Goal: Task Accomplishment & Management: Complete application form

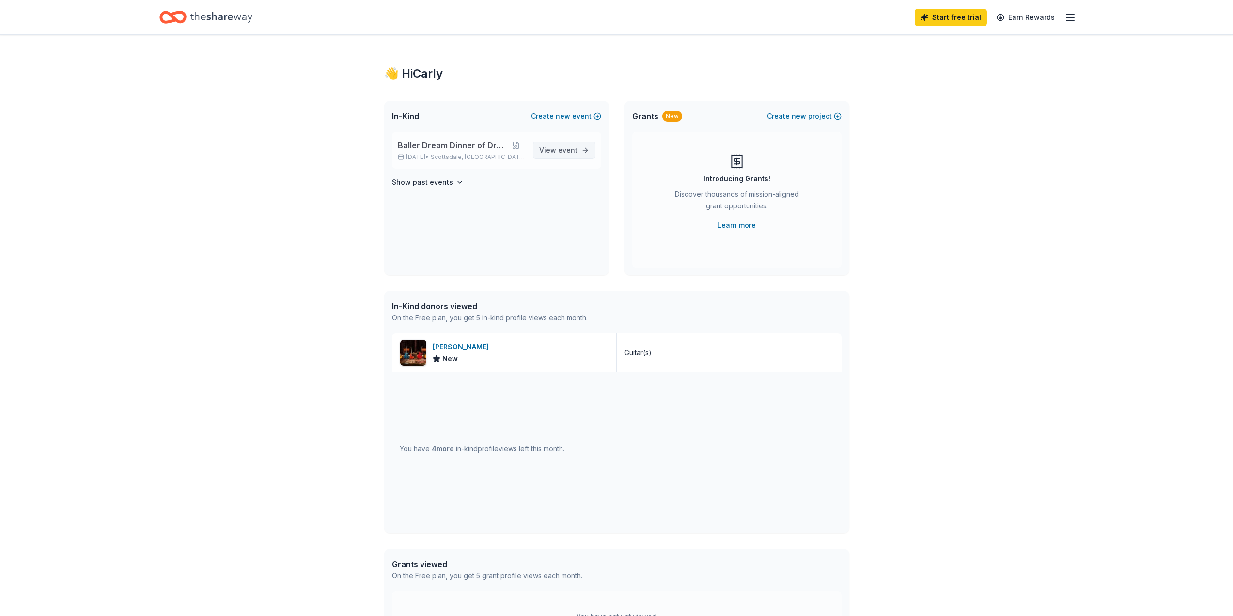
click at [560, 154] on span "event" at bounding box center [567, 150] width 19 height 8
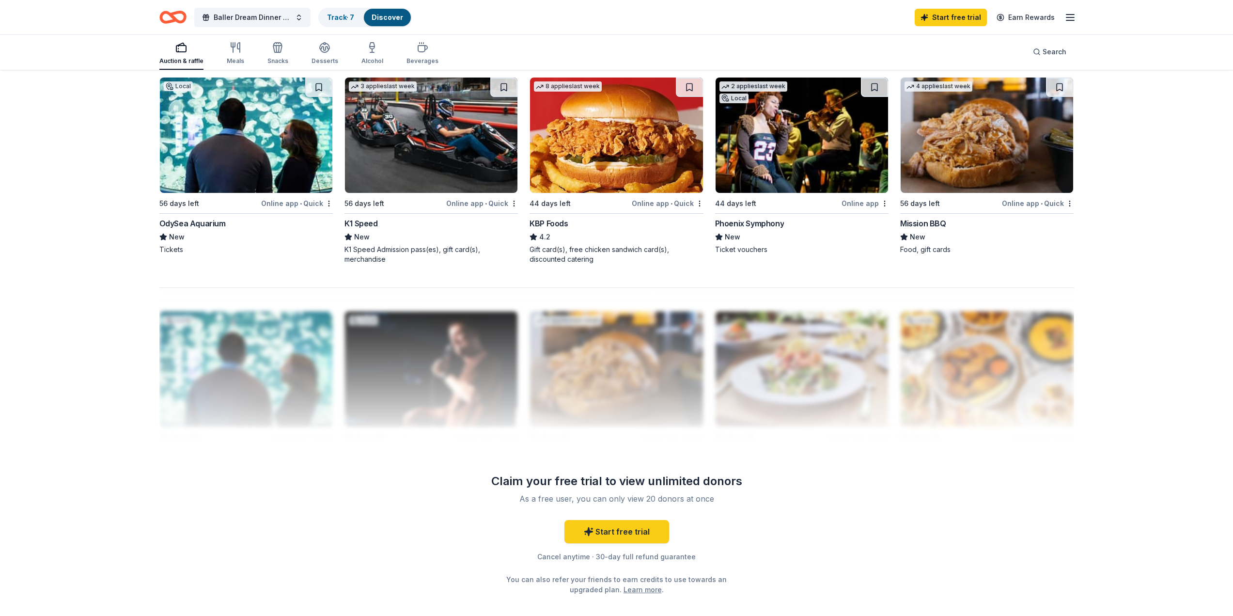
scroll to position [695, 0]
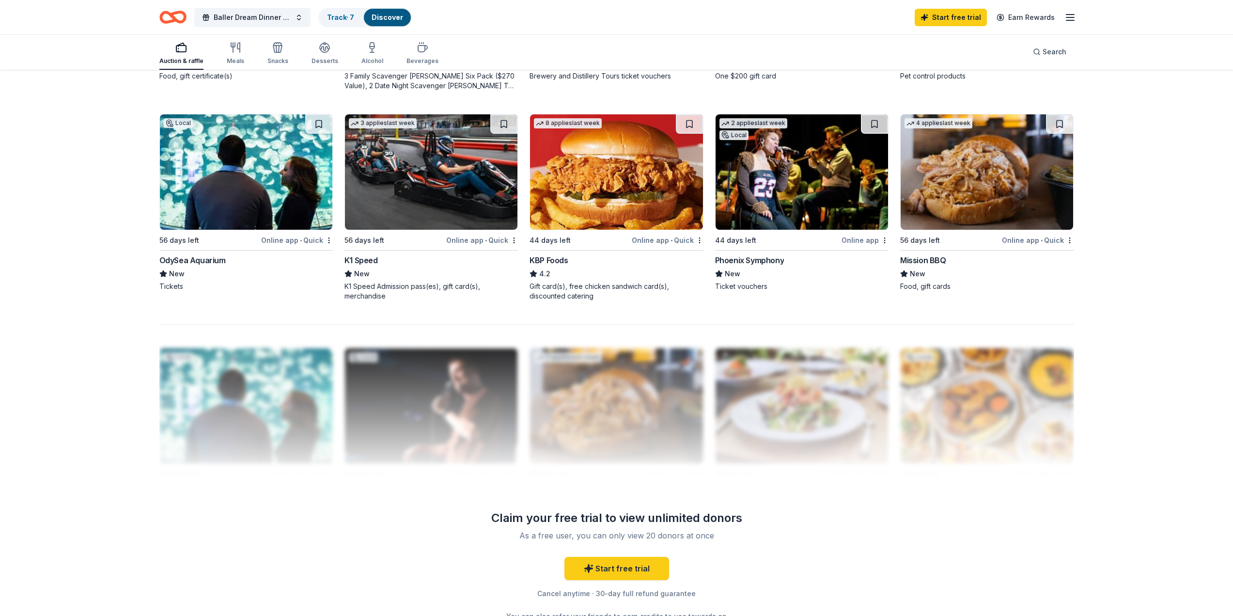
click at [780, 173] on img at bounding box center [802, 171] width 172 height 115
click at [281, 211] on img at bounding box center [246, 171] width 172 height 115
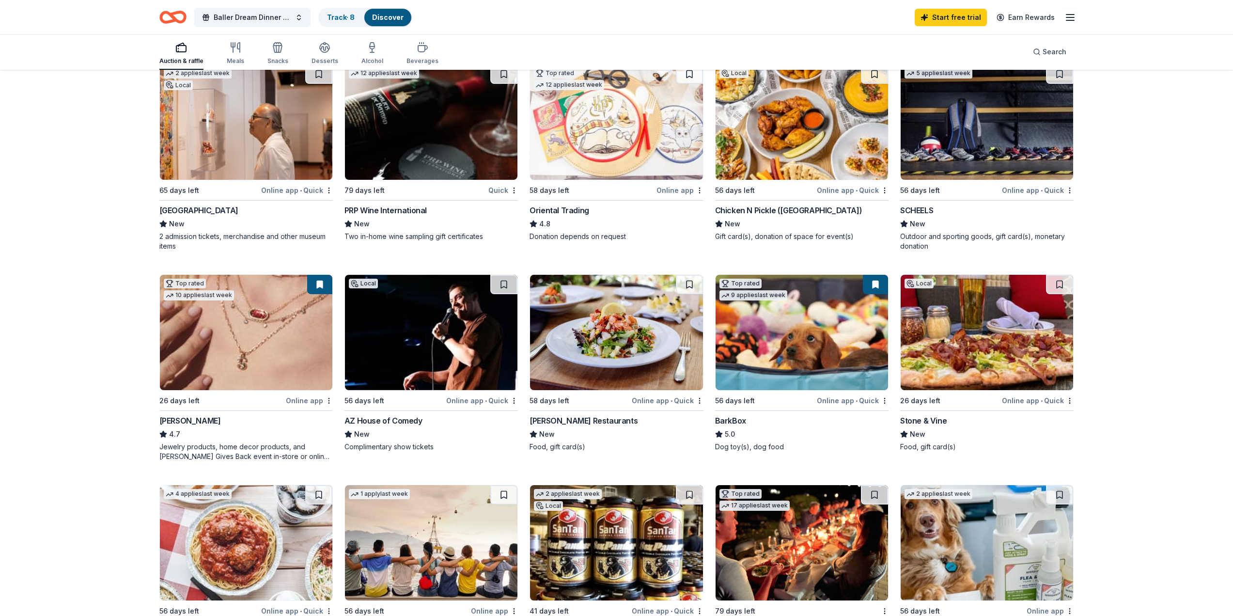
scroll to position [114, 0]
click at [399, 188] on div "79 days left" at bounding box center [415, 191] width 142 height 12
click at [499, 284] on button at bounding box center [503, 284] width 27 height 19
click at [326, 291] on button at bounding box center [319, 284] width 25 height 19
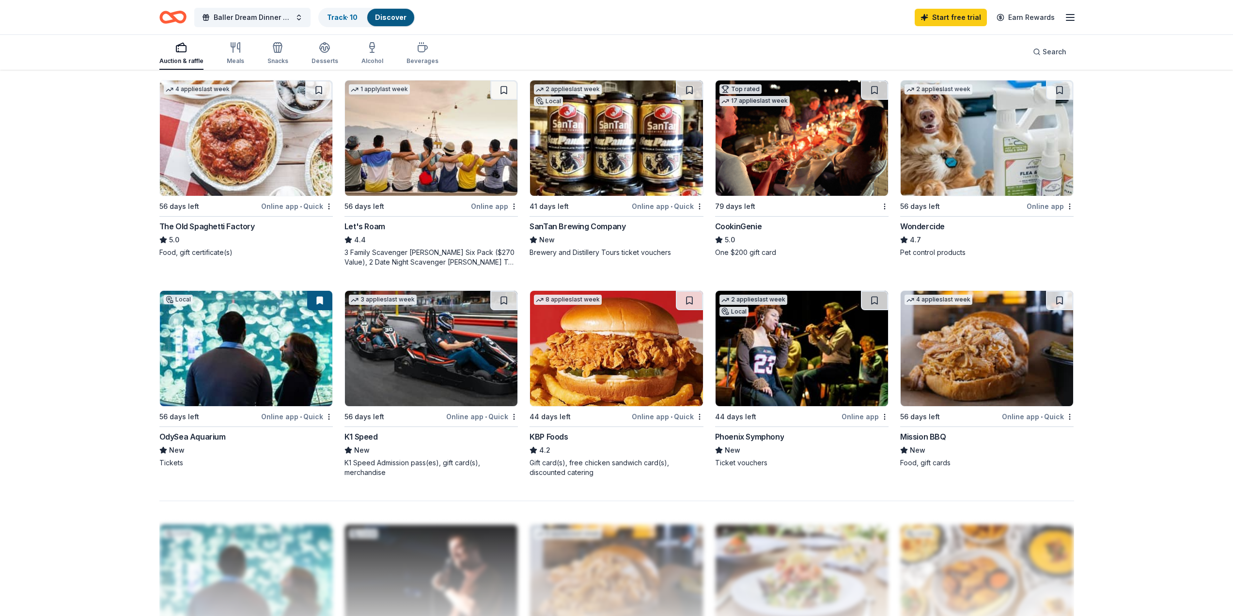
scroll to position [550, 0]
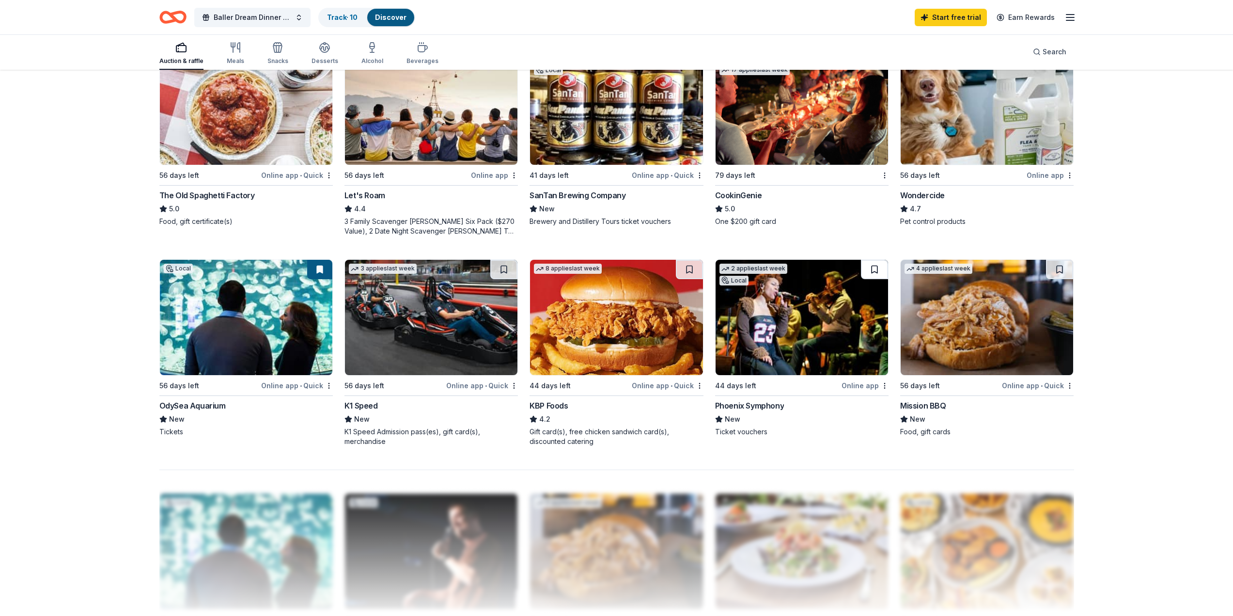
click at [874, 265] on button at bounding box center [874, 269] width 27 height 19
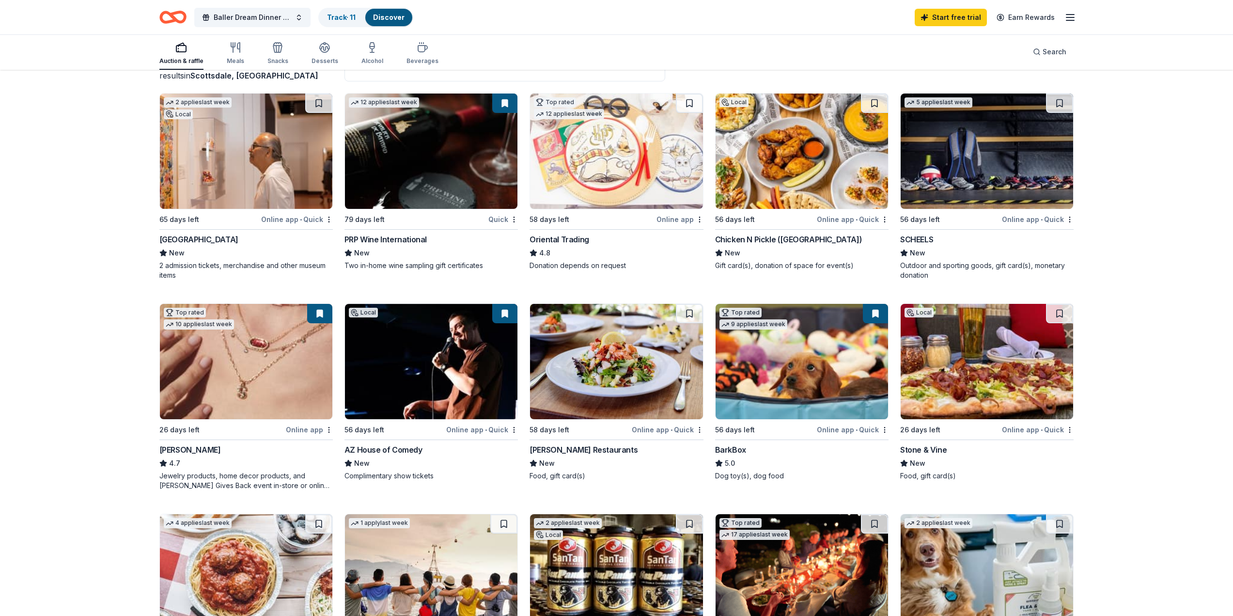
scroll to position [0, 0]
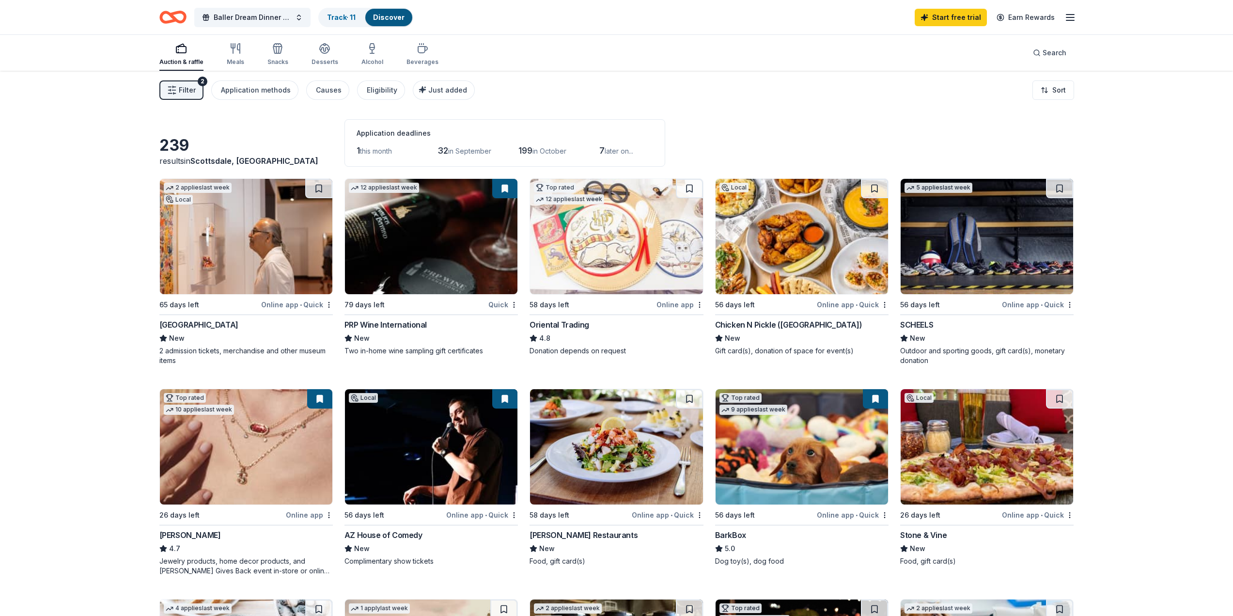
click at [432, 226] on img at bounding box center [431, 236] width 172 height 115
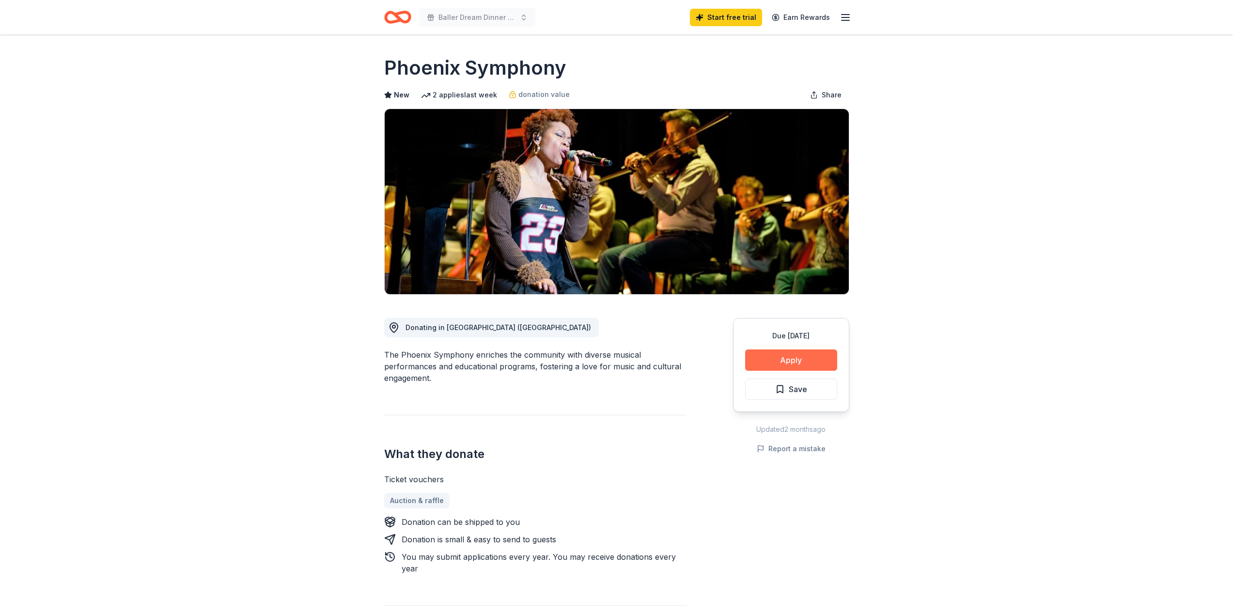
click at [773, 362] on button "Apply" at bounding box center [791, 359] width 92 height 21
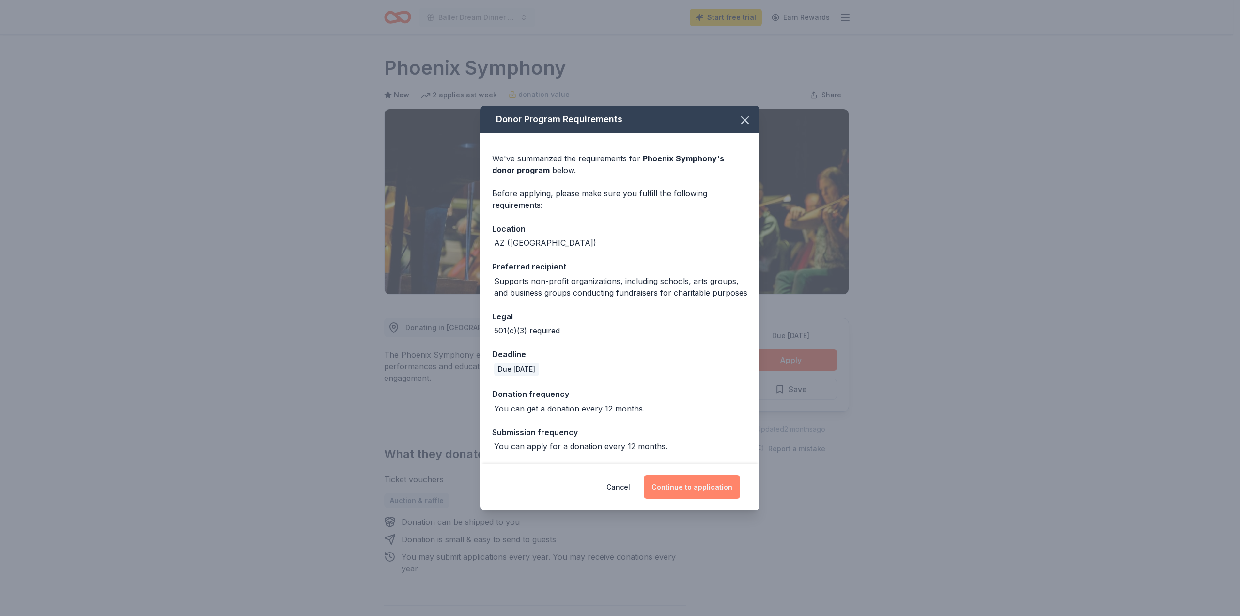
click at [701, 492] on button "Continue to application" at bounding box center [692, 486] width 96 height 23
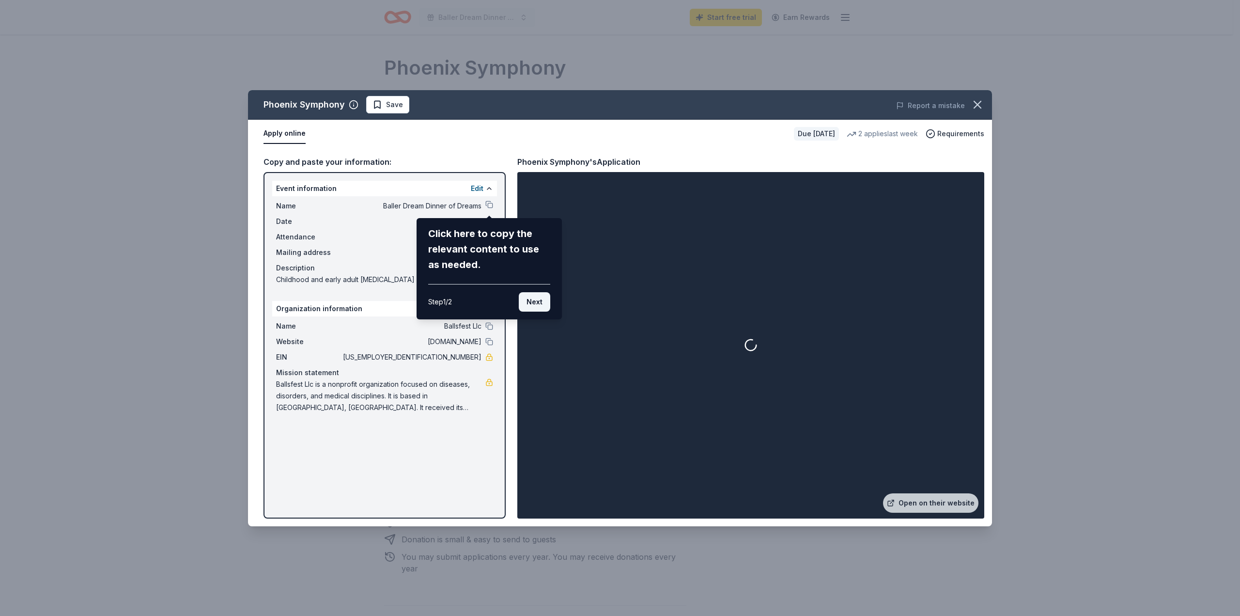
click at [541, 301] on button "Next" at bounding box center [534, 301] width 31 height 19
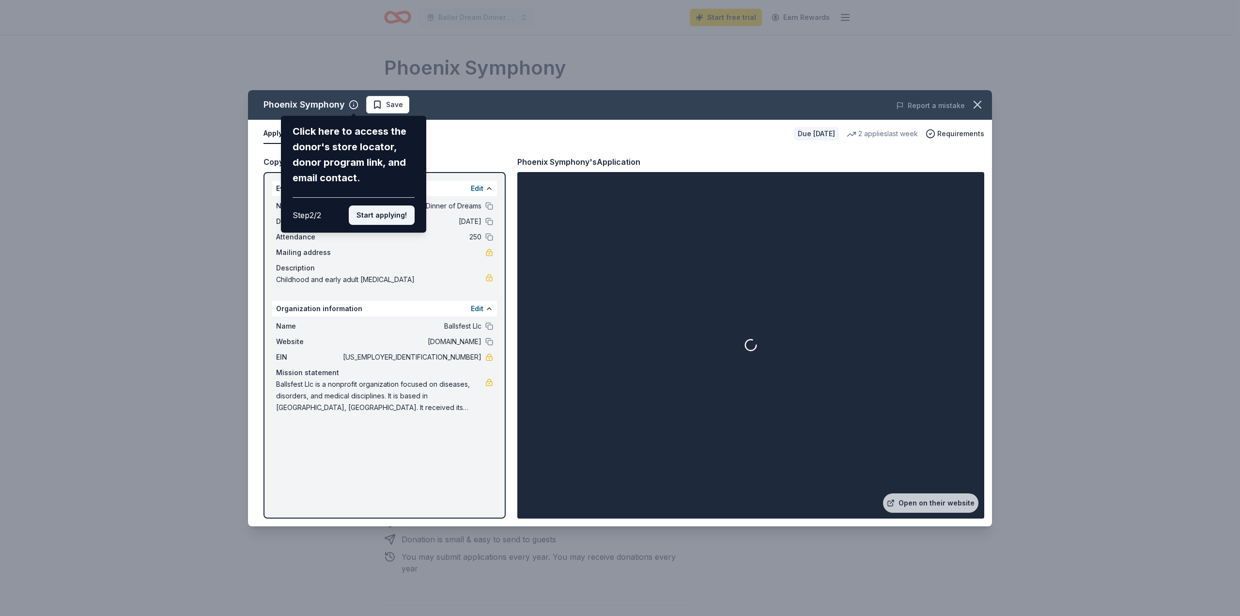
click at [366, 215] on button "Start applying!" at bounding box center [382, 214] width 66 height 19
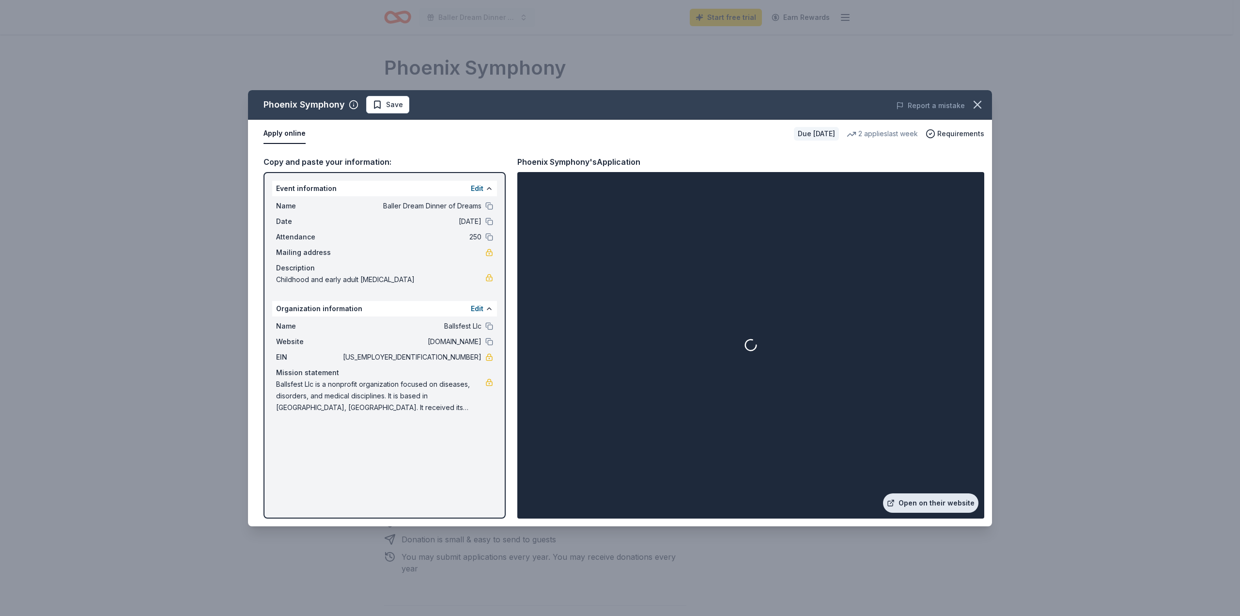
click at [922, 505] on link "Open on their website" at bounding box center [930, 502] width 95 height 19
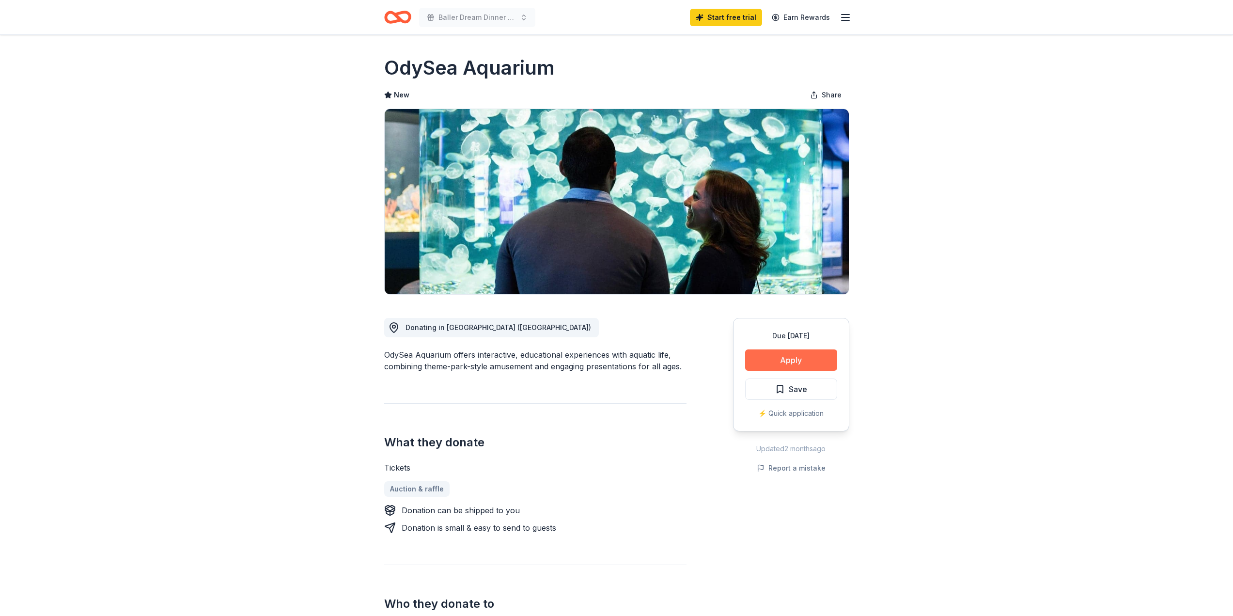
click at [806, 360] on button "Apply" at bounding box center [791, 359] width 92 height 21
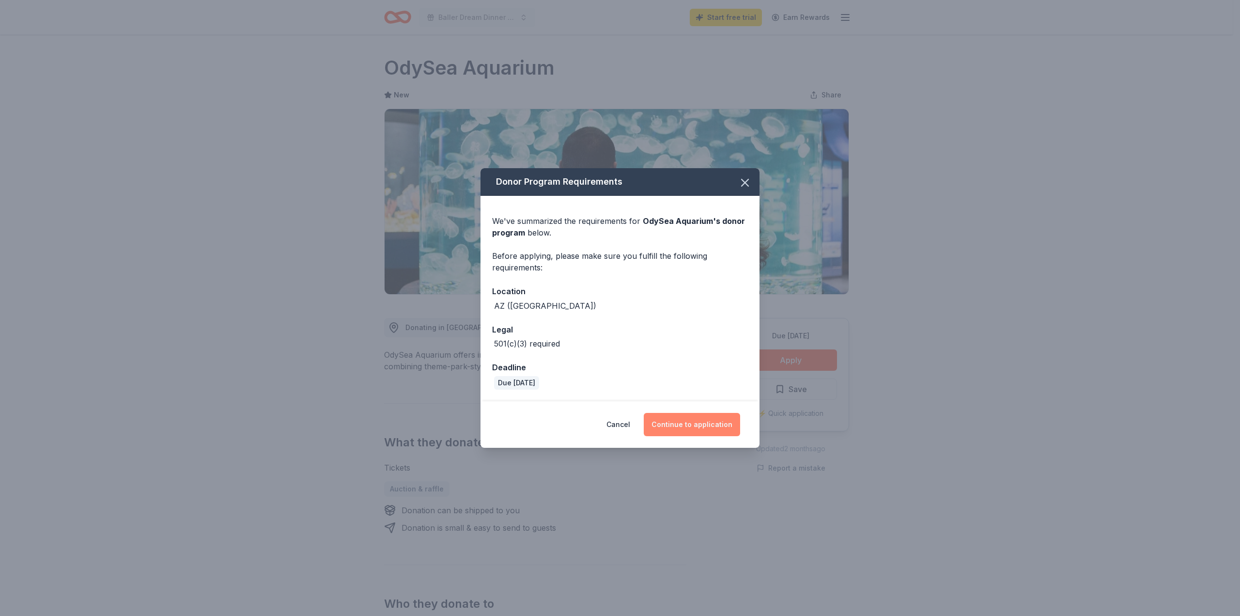
click at [717, 424] on button "Continue to application" at bounding box center [692, 424] width 96 height 23
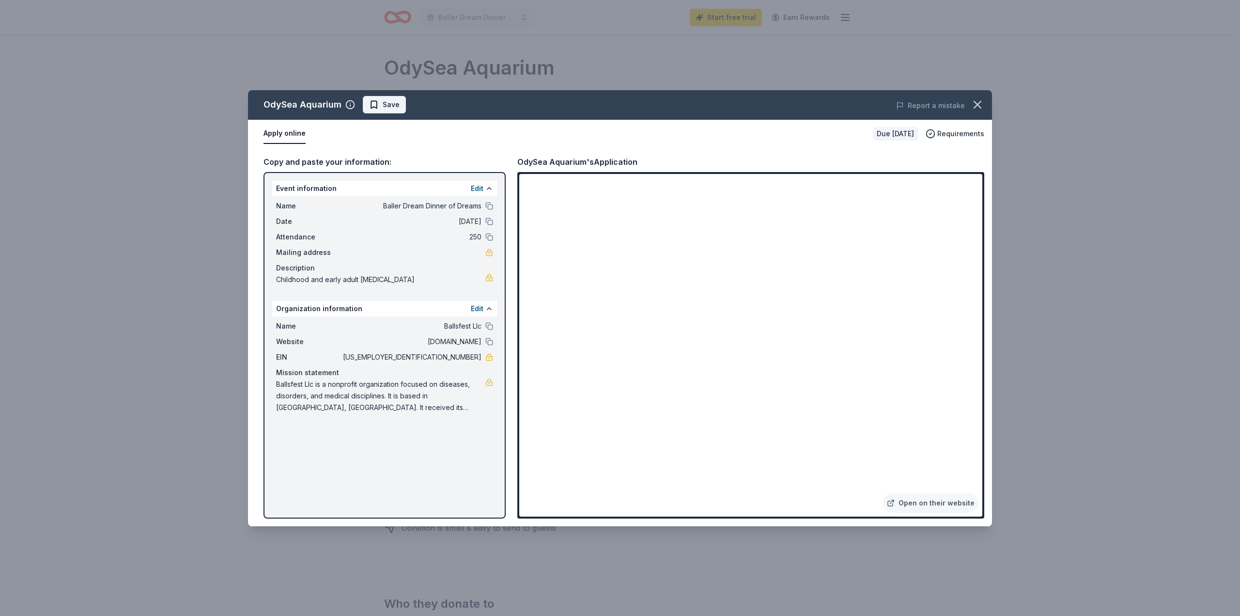
click at [383, 99] on span "Save" at bounding box center [391, 105] width 17 height 12
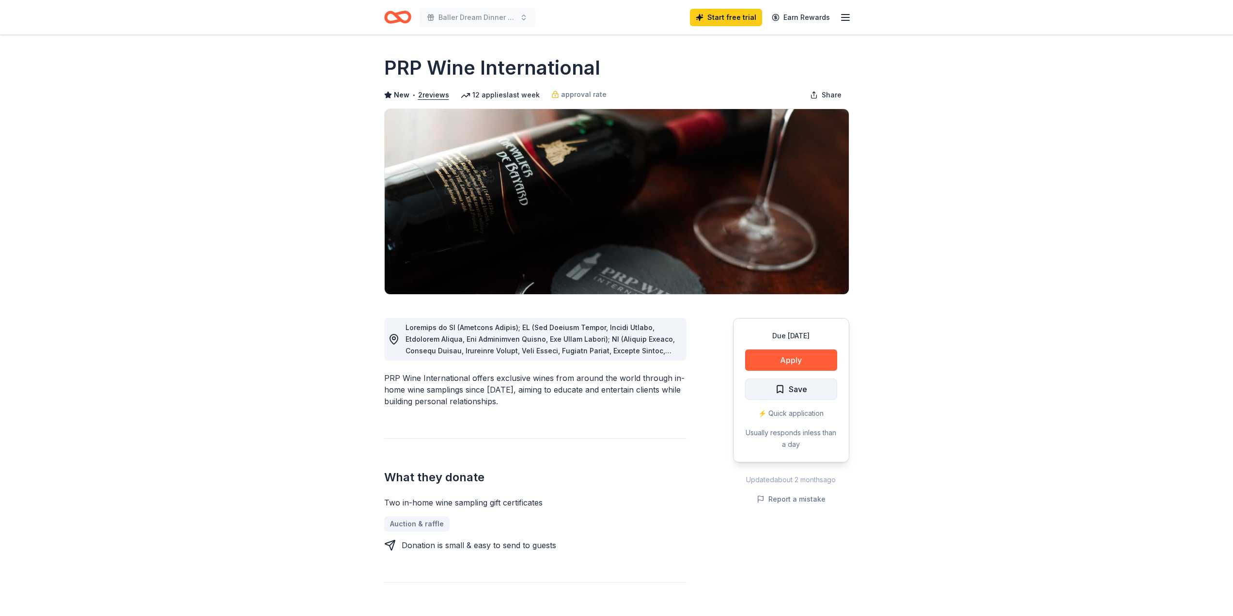
click at [785, 390] on span "Save" at bounding box center [791, 389] width 32 height 13
click at [788, 354] on button "Apply" at bounding box center [791, 359] width 92 height 21
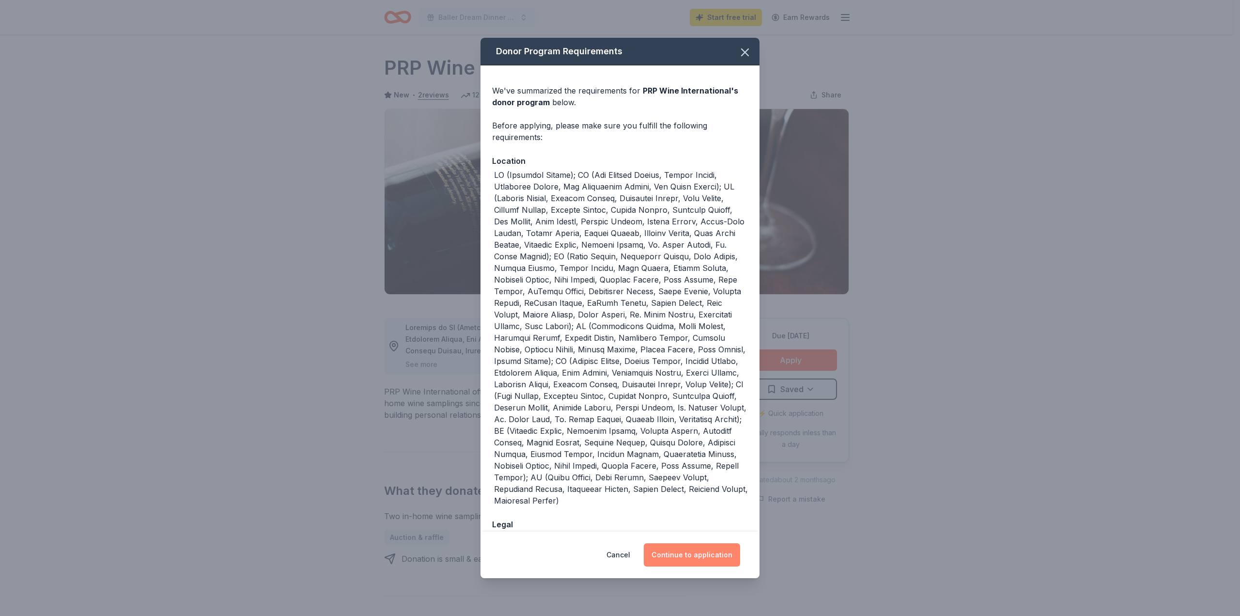
click at [677, 560] on button "Continue to application" at bounding box center [692, 554] width 96 height 23
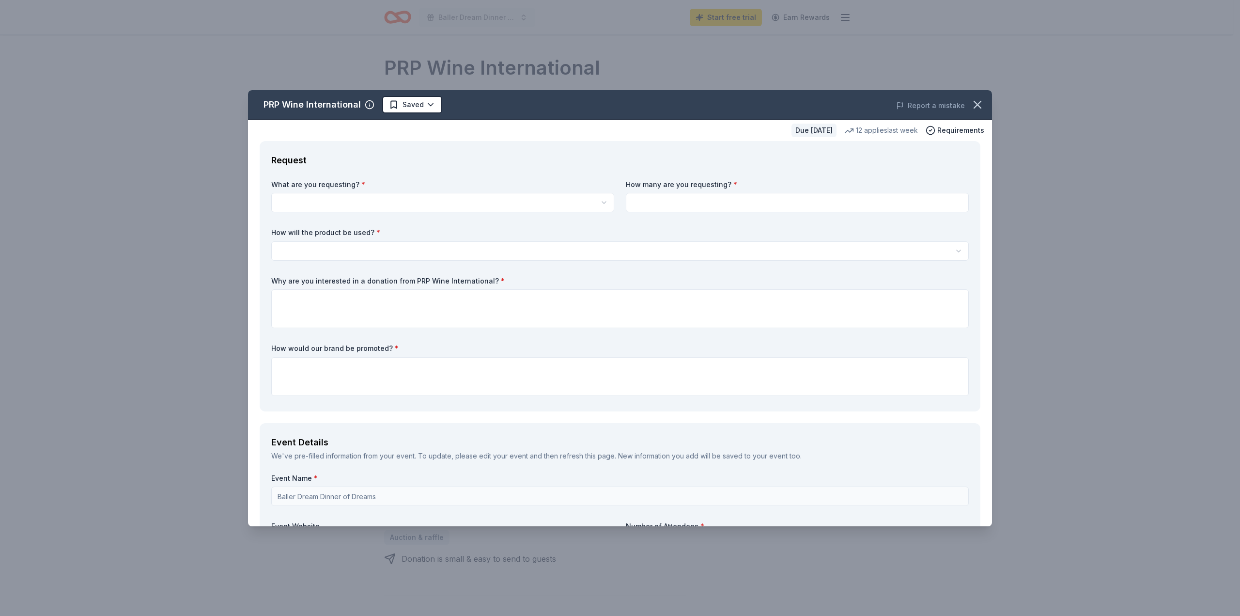
click at [374, 201] on html "Baller Dream Dinner of Dreams Start free trial Earn Rewards Due in 79 days Shar…" at bounding box center [620, 308] width 1240 height 616
select select "Two in-home wine sampling gift certificates"
click at [668, 200] on input at bounding box center [797, 202] width 343 height 19
type input "10"
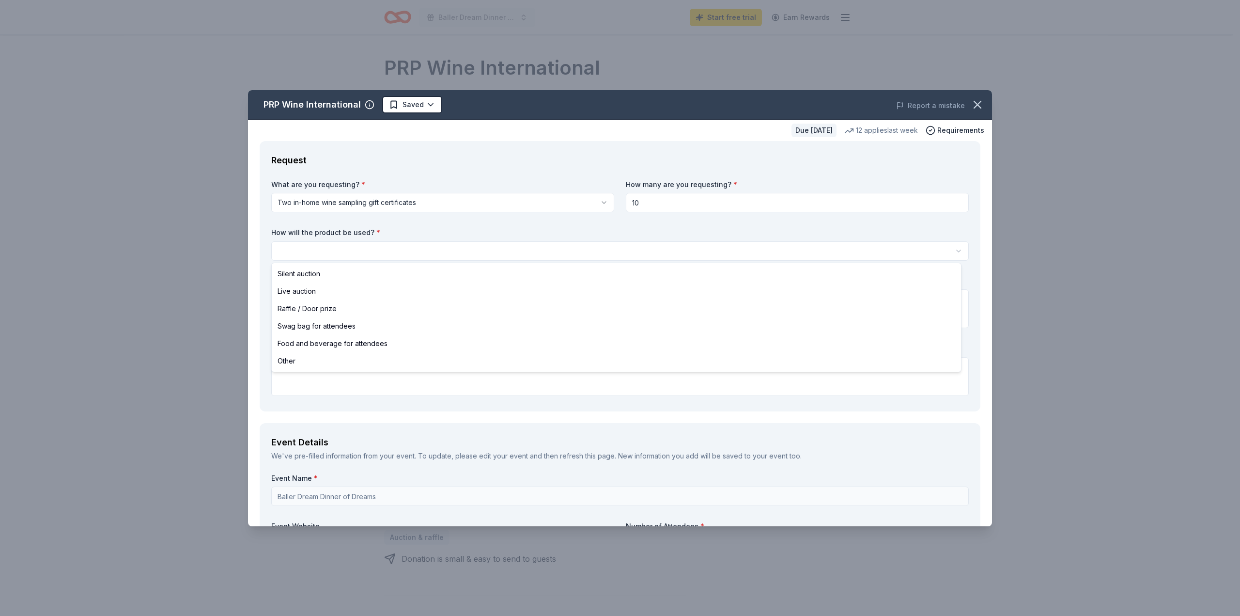
click at [362, 250] on html "Baller Dream Dinner of Dreams Start free trial Earn Rewards Due in 79 days Shar…" at bounding box center [620, 308] width 1240 height 616
select select "raffleDoorPrize"
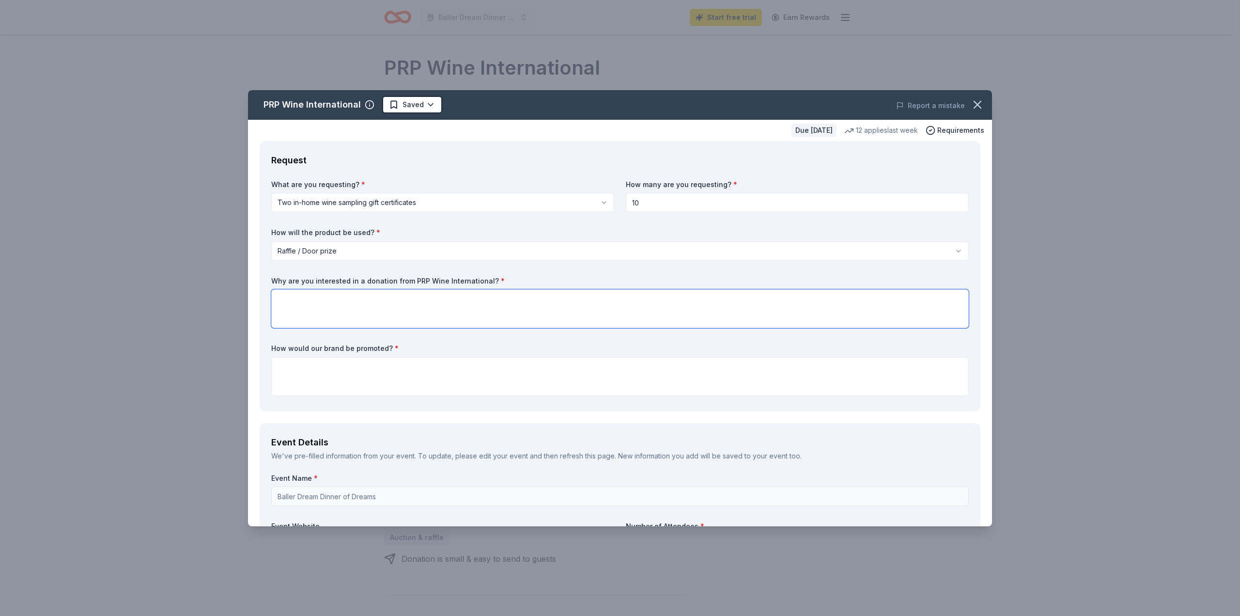
click at [324, 310] on textarea at bounding box center [620, 308] width 698 height 39
type textarea "Everyone LOVES WINE! We want to engage our guests and entice them with a wonder…"
click at [337, 379] on textarea at bounding box center [620, 376] width 698 height 39
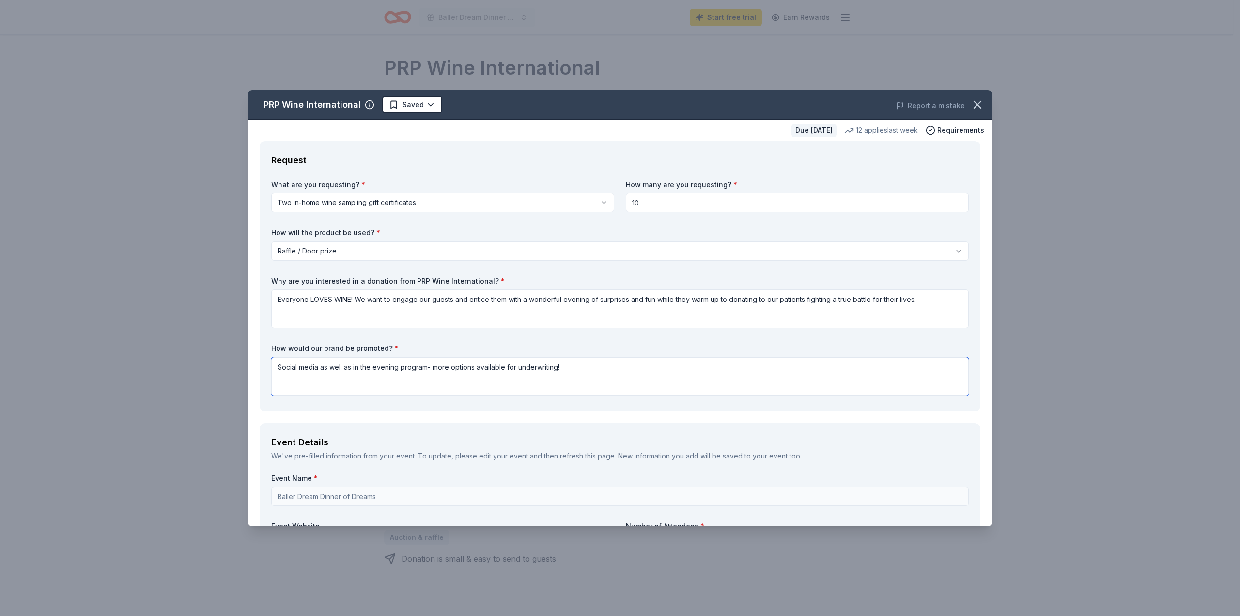
click at [510, 368] on textarea "Social media as well as in the evening program- more options available for unde…" at bounding box center [620, 376] width 698 height 39
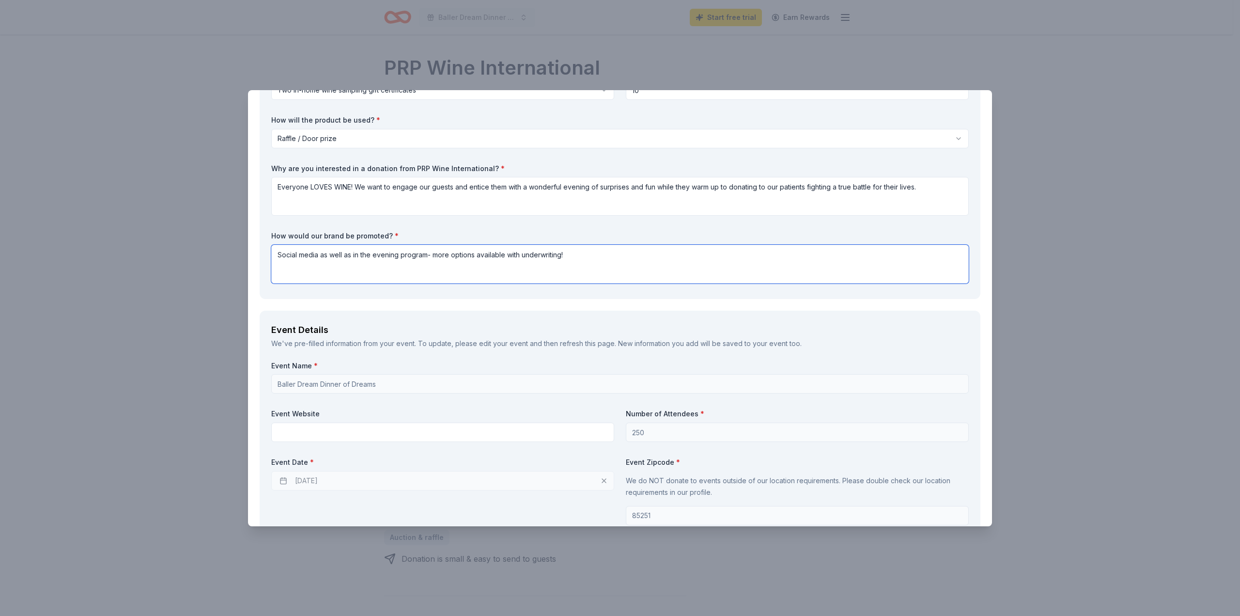
scroll to position [194, 0]
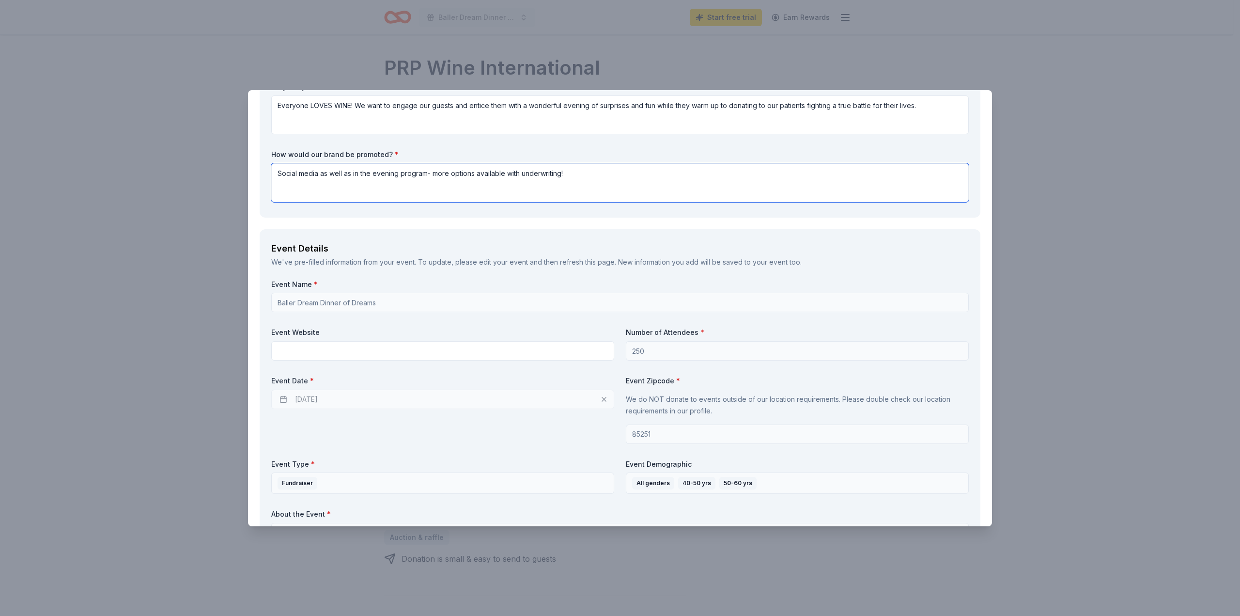
type textarea "Social media as well as in the evening program- more options available with und…"
click at [387, 357] on input "text" at bounding box center [442, 350] width 343 height 19
paste input "https://ballerdream.org/event/dinner-of-dreams/"
type input "https://ballerdream.org/event/dinner-of-dreams/"
click at [325, 402] on div "11/13/2025" at bounding box center [442, 399] width 343 height 19
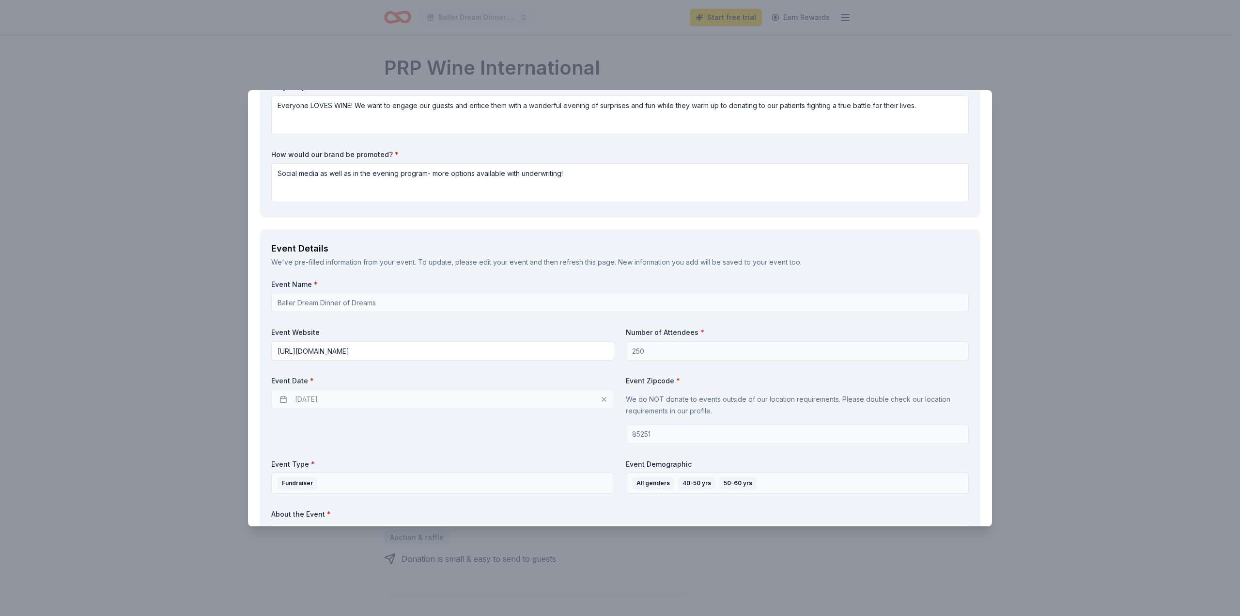
click at [287, 402] on div "11/13/2025" at bounding box center [442, 399] width 343 height 19
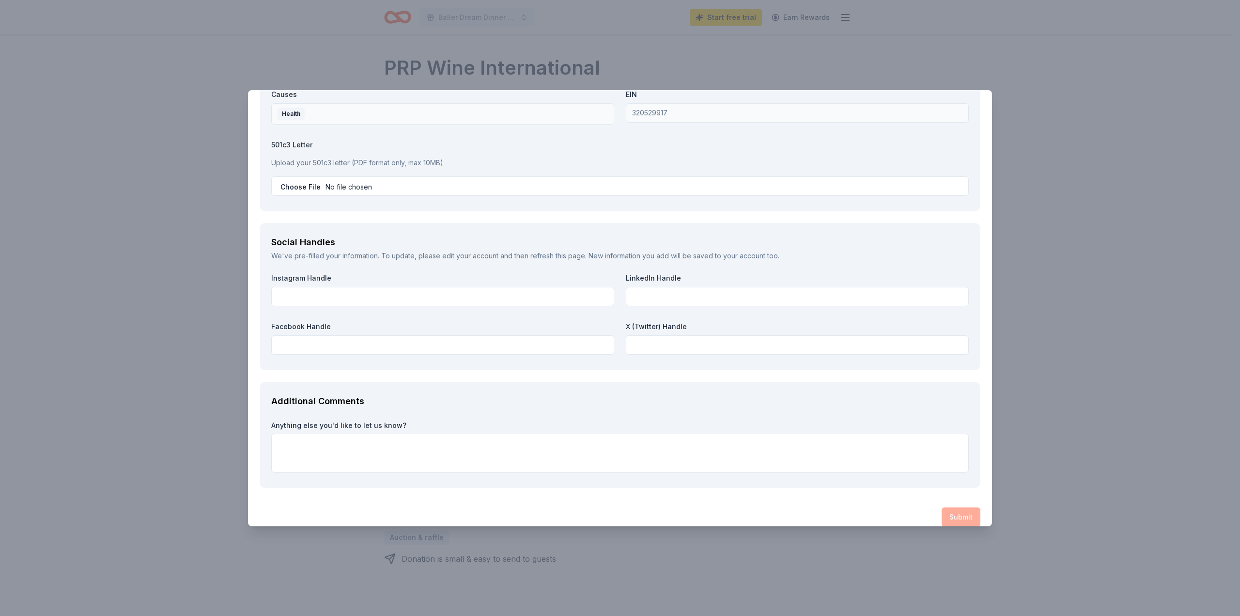
scroll to position [630, 0]
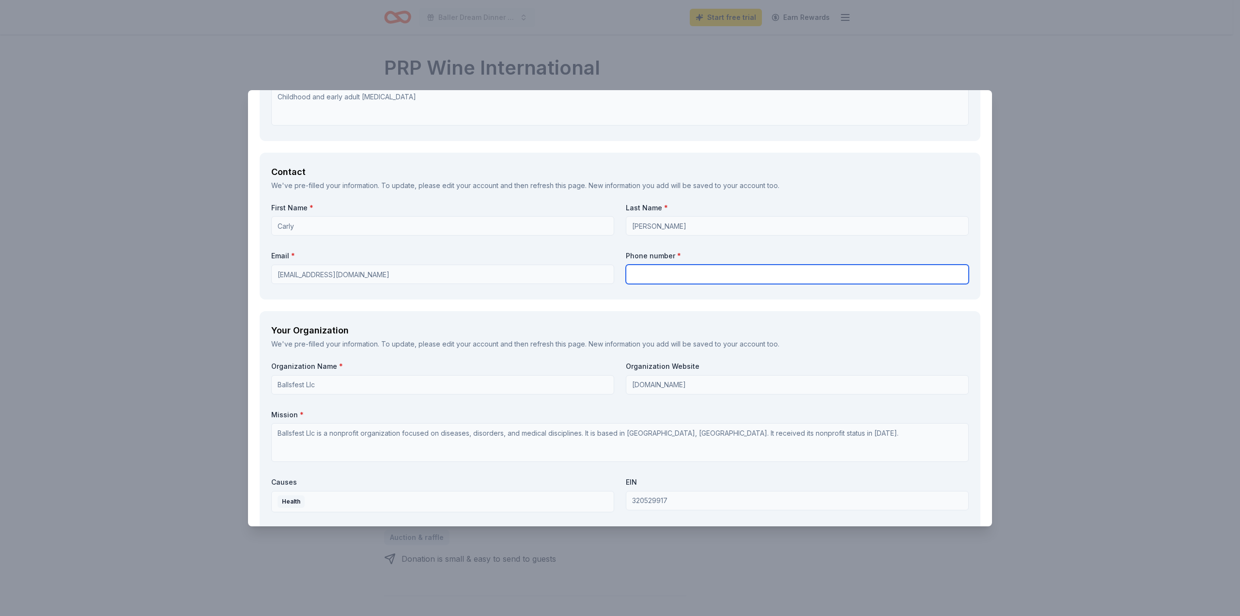
click at [682, 280] on input "text" at bounding box center [797, 274] width 343 height 19
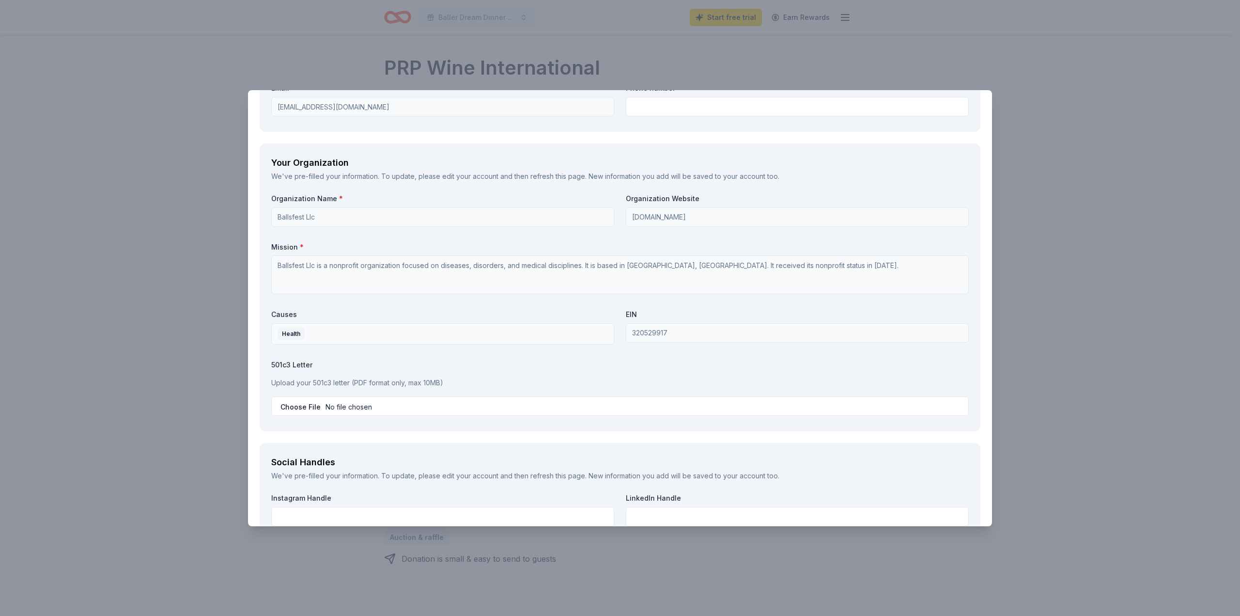
scroll to position [824, 0]
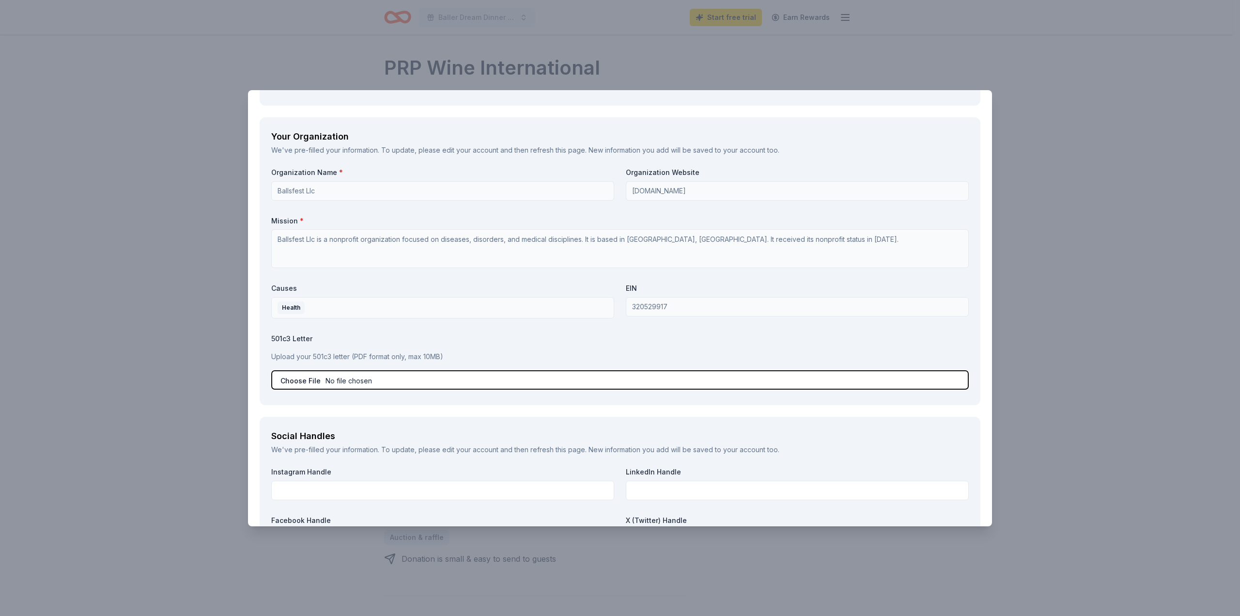
click at [431, 386] on input "file" at bounding box center [620, 379] width 698 height 19
type input "C:\fakepath\IRS Determination Letter - Baller Dream Foundation (8).pdf"
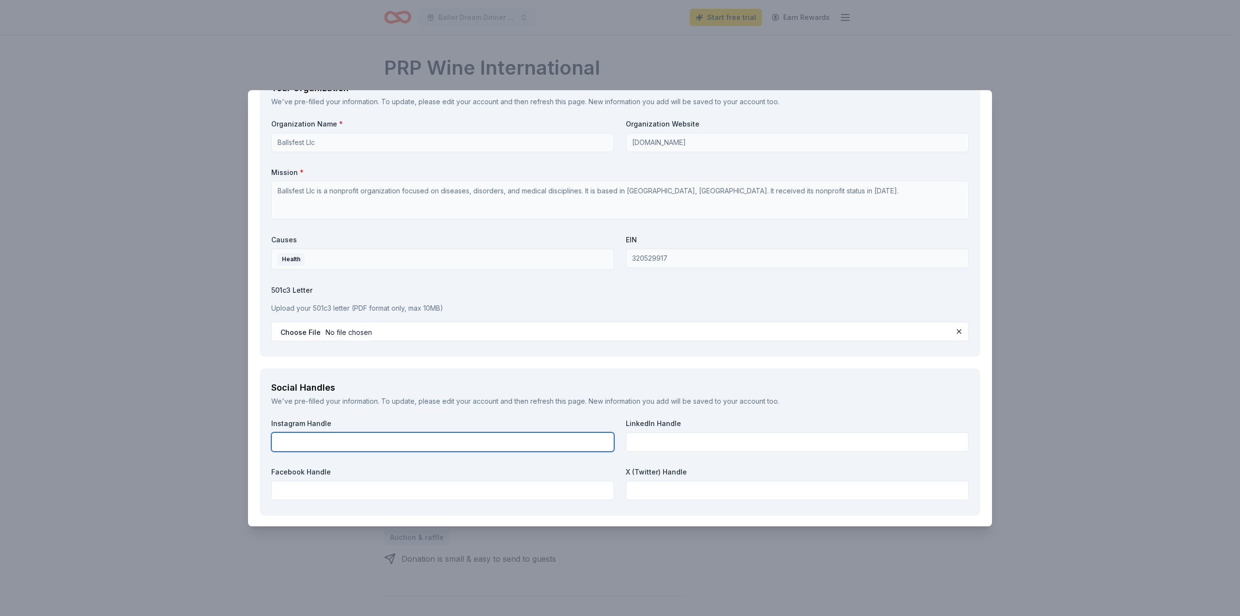
click at [471, 441] on input "text" at bounding box center [442, 441] width 343 height 19
type input "@ballerdreamfoundation"
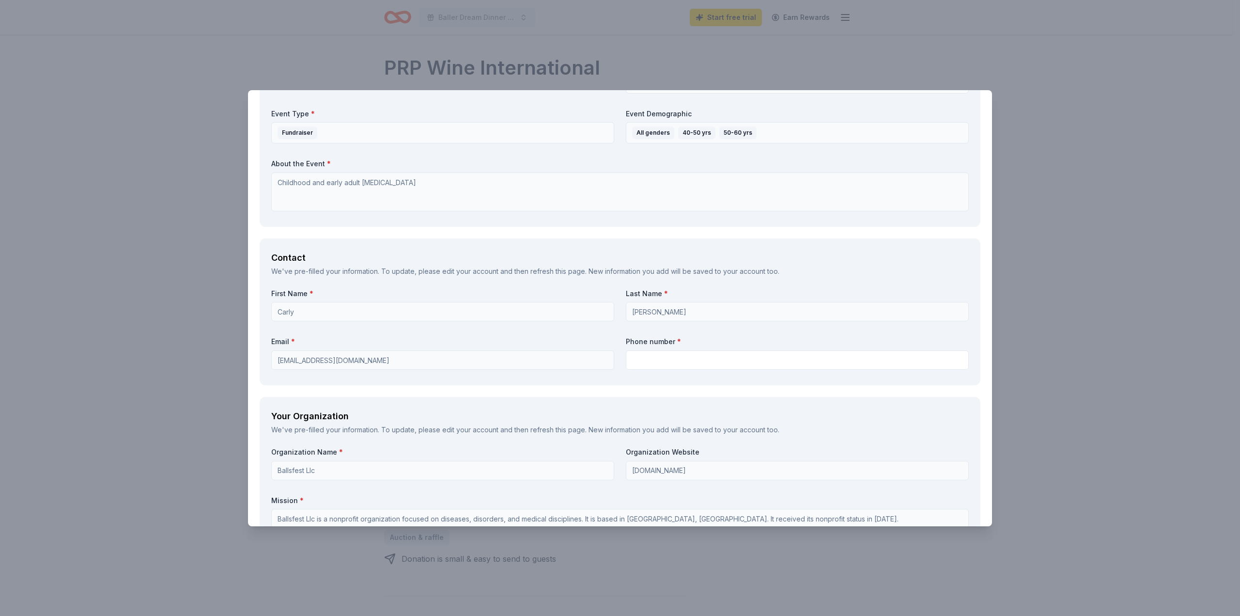
scroll to position [581, 0]
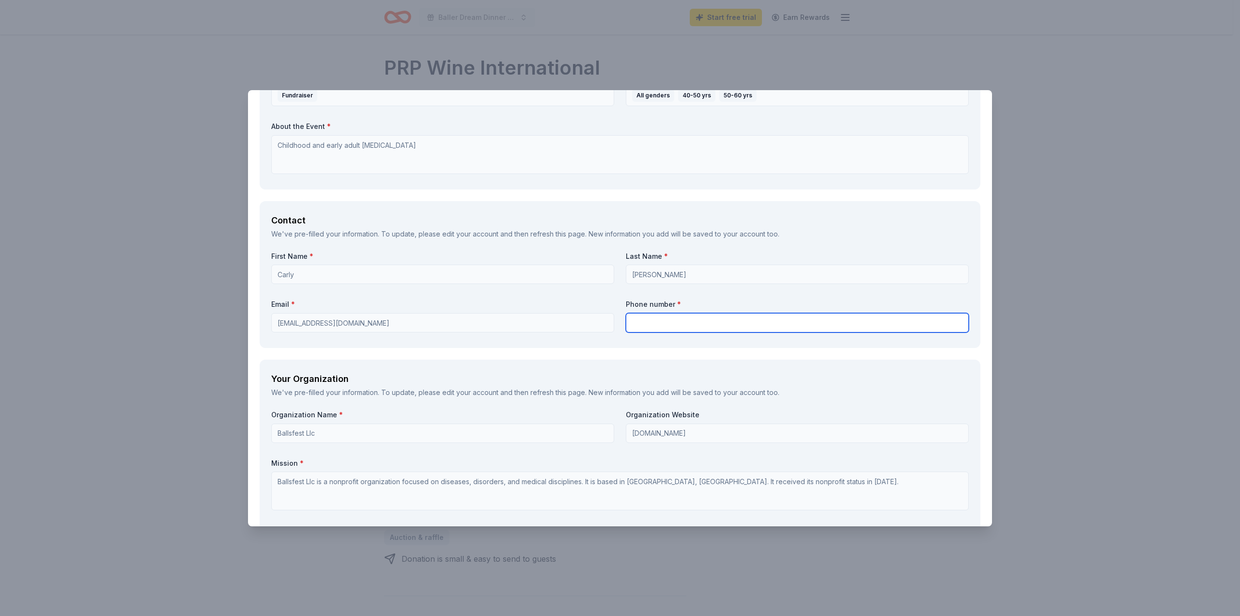
click at [675, 324] on input "text" at bounding box center [797, 322] width 343 height 19
type input "4803329794"
click at [721, 370] on div "Your Organization We've pre-filled your information. To update, please edit you…" at bounding box center [620, 503] width 721 height 288
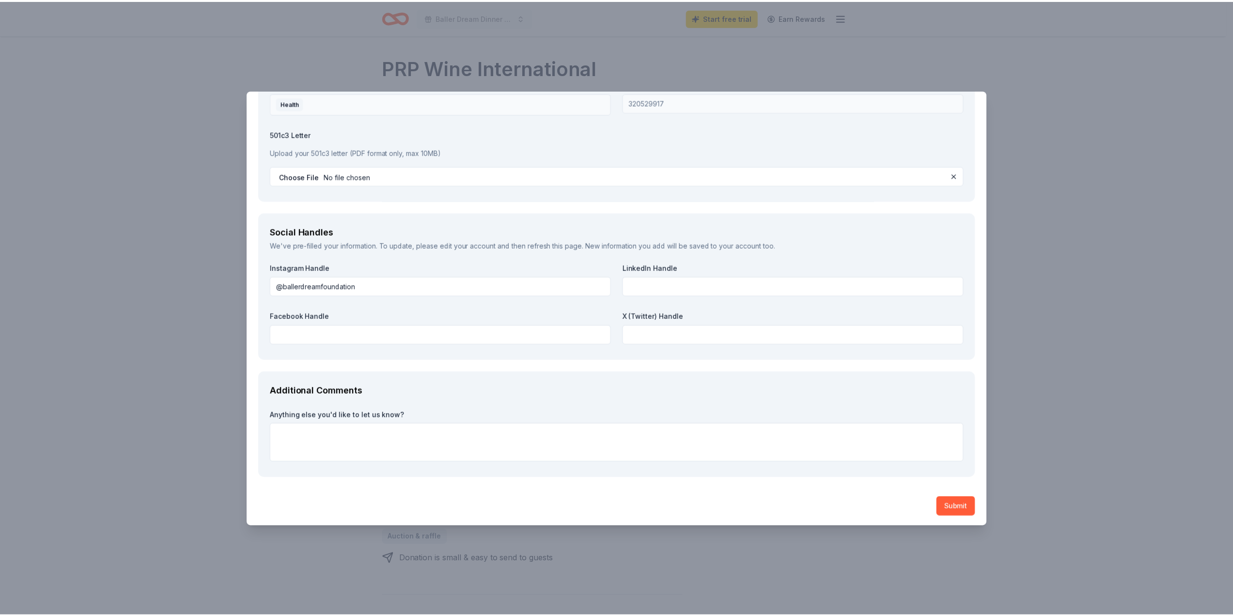
scroll to position [1030, 0]
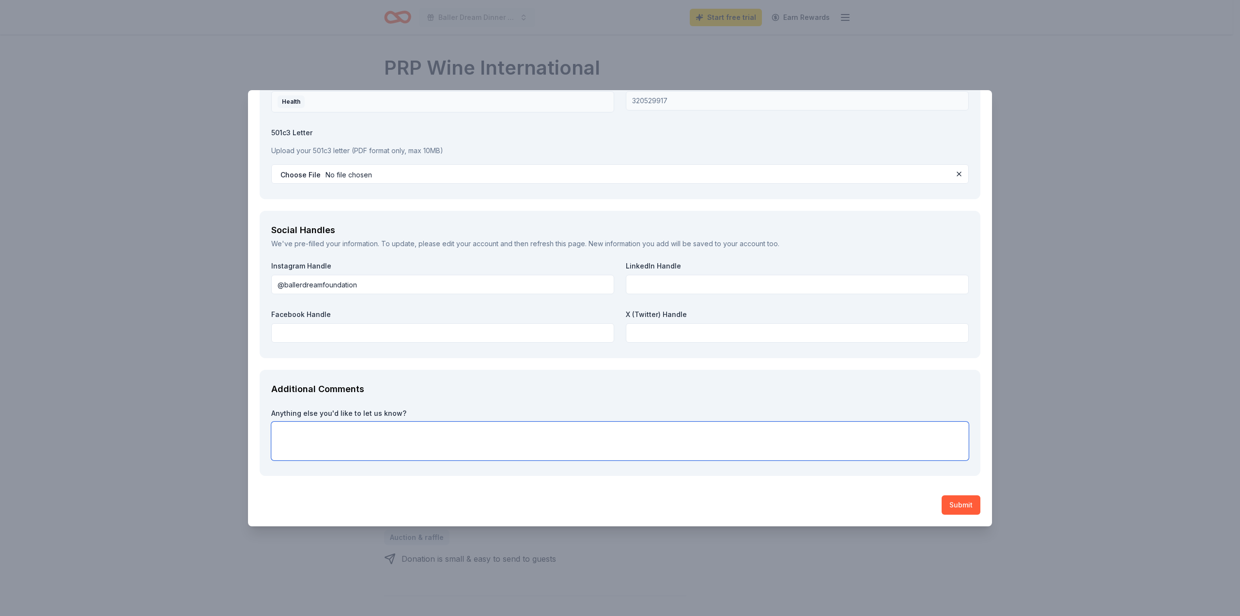
click at [724, 429] on textarea at bounding box center [620, 440] width 698 height 39
type textarea "Molly Mychaels is the point of contact"
click at [951, 498] on button "Submit" at bounding box center [961, 504] width 39 height 19
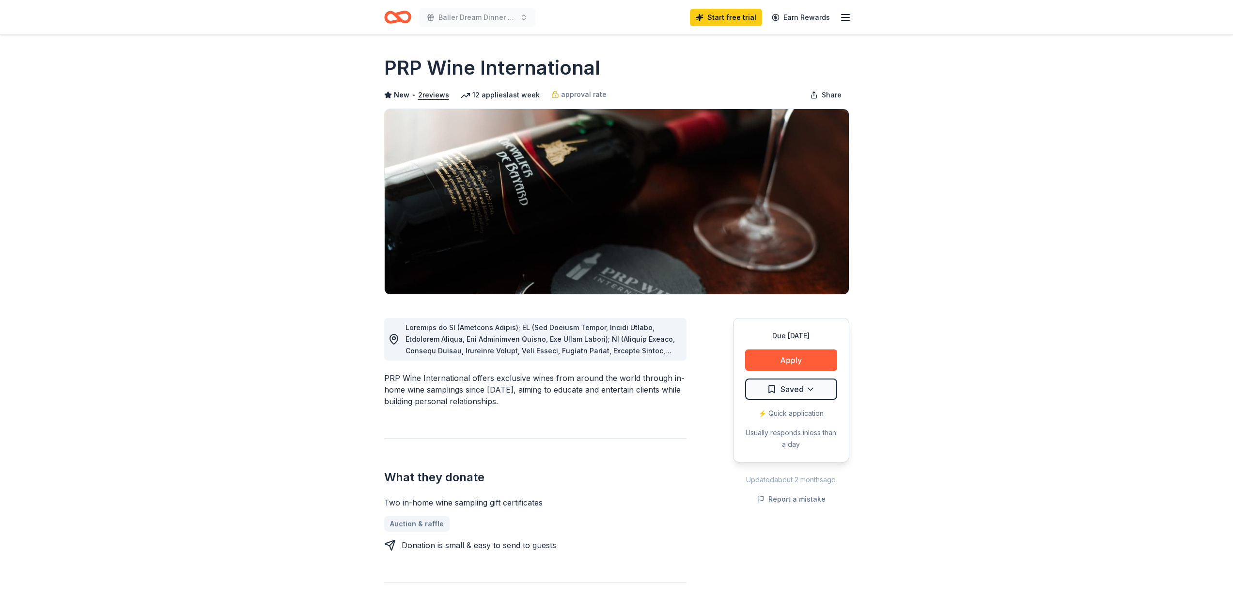
drag, startPoint x: 384, startPoint y: 500, endPoint x: 538, endPoint y: 506, distance: 154.6
click at [538, 506] on div "Two in-home wine sampling gift certificates" at bounding box center [535, 503] width 302 height 12
drag, startPoint x: 385, startPoint y: 499, endPoint x: 479, endPoint y: 499, distance: 93.5
click at [477, 499] on div "Two in-home wine sampling gift certificates" at bounding box center [535, 503] width 302 height 12
drag, startPoint x: 545, startPoint y: 502, endPoint x: 421, endPoint y: 503, distance: 124.0
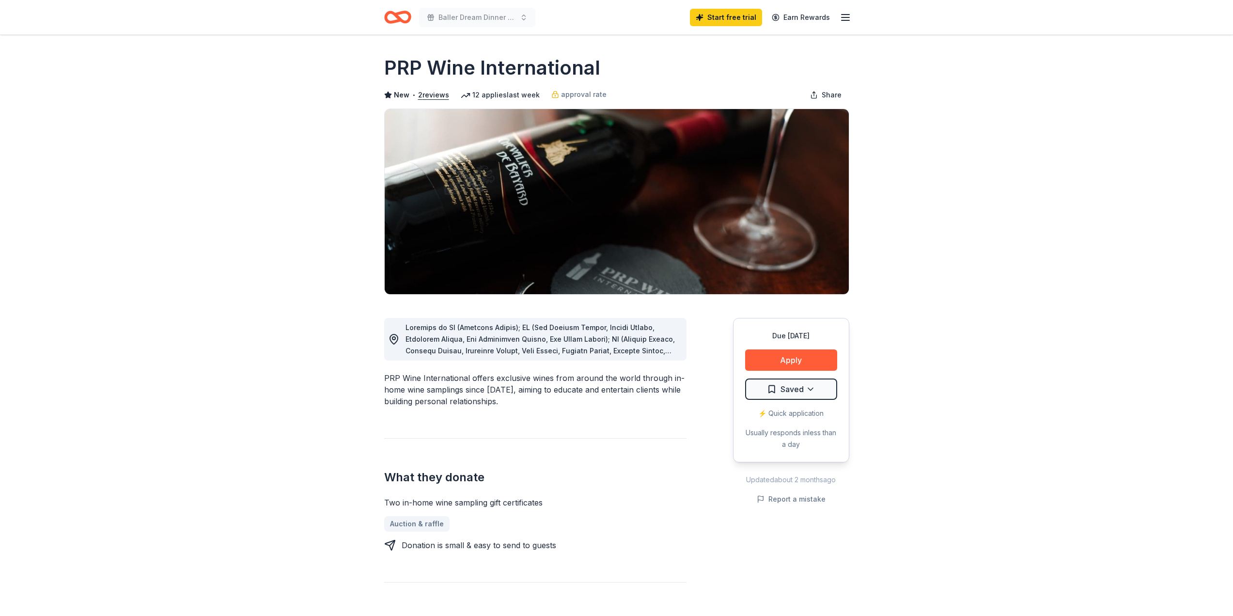
click at [421, 503] on div "Two in-home wine sampling gift certificates" at bounding box center [535, 503] width 302 height 12
